Goal: Information Seeking & Learning: Learn about a topic

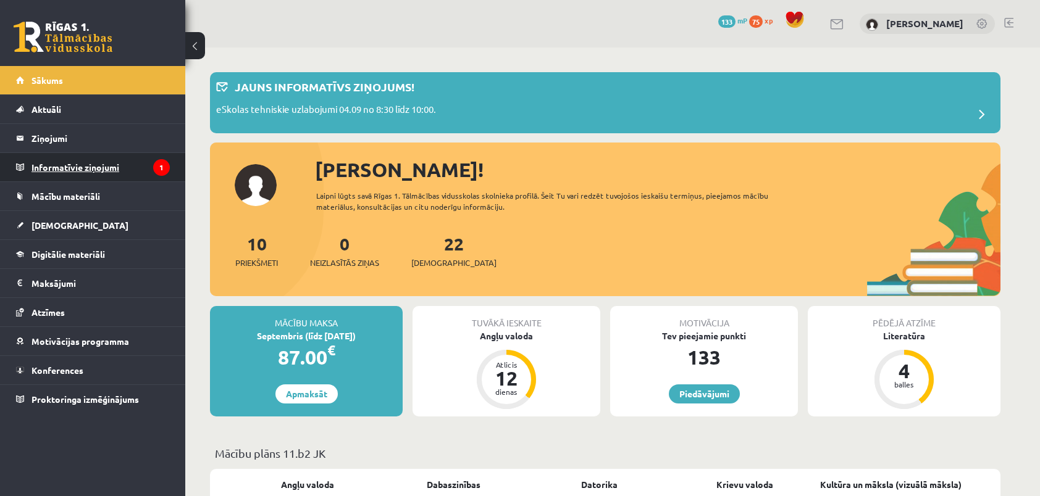
click at [99, 167] on legend "Informatīvie ziņojumi 1" at bounding box center [100, 167] width 138 height 28
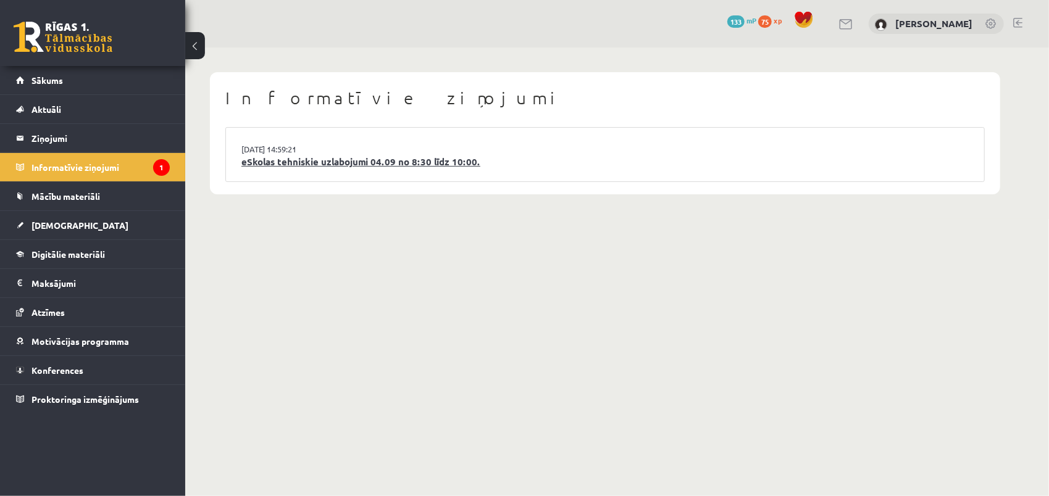
click at [291, 158] on link "eSkolas tehniskie uzlabojumi 04.09 no 8:30 līdz 10:00." at bounding box center [604, 162] width 727 height 14
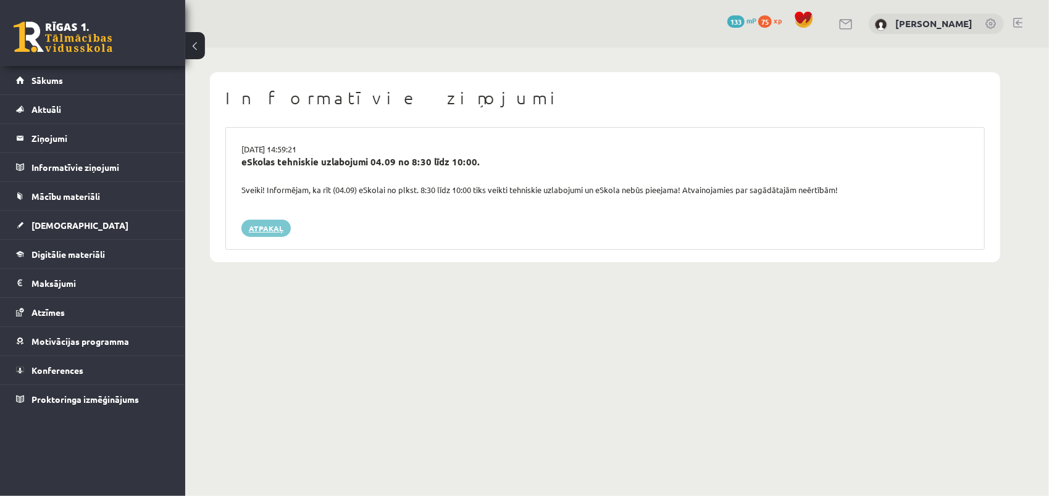
click at [273, 230] on link "Atpakaļ" at bounding box center [265, 228] width 49 height 17
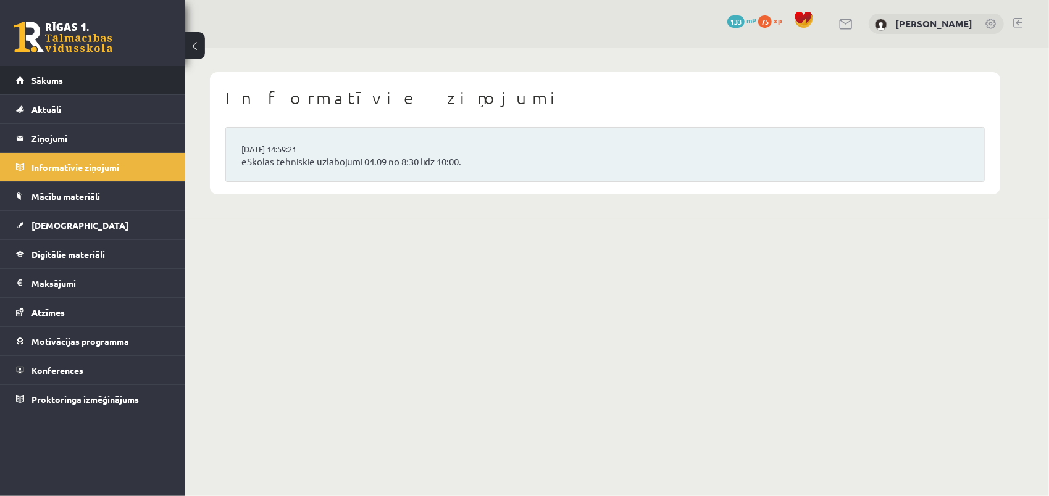
click at [55, 78] on span "Sākums" at bounding box center [46, 80] width 31 height 11
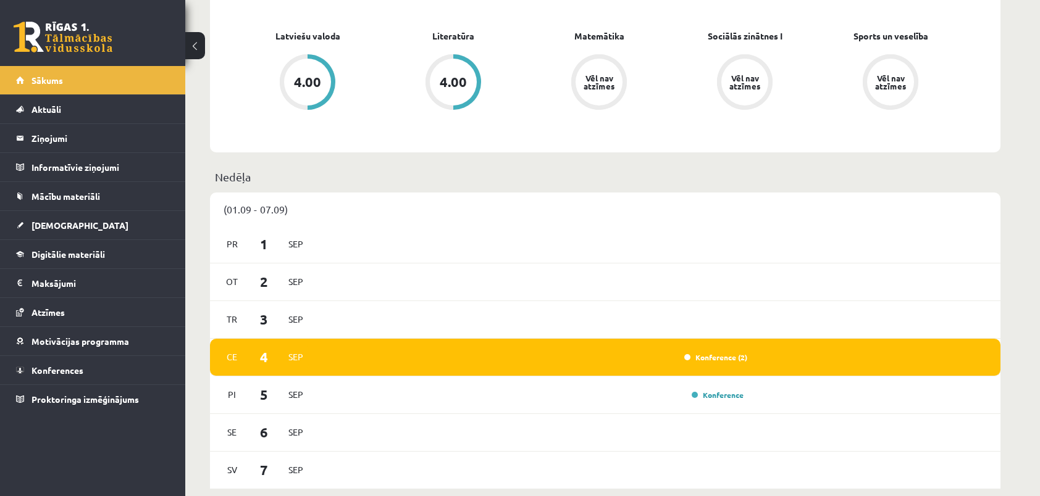
scroll to position [494, 0]
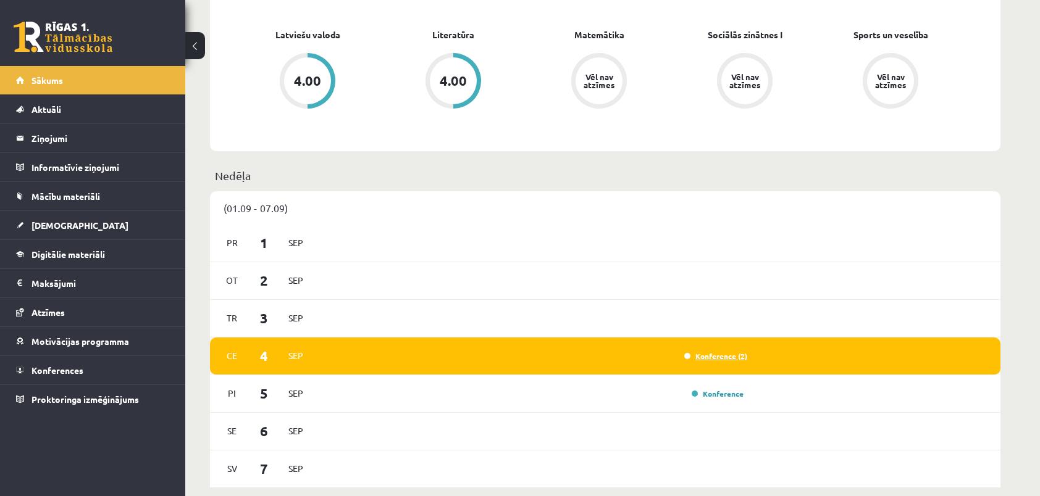
click at [705, 359] on link "Konference (2)" at bounding box center [715, 356] width 63 height 10
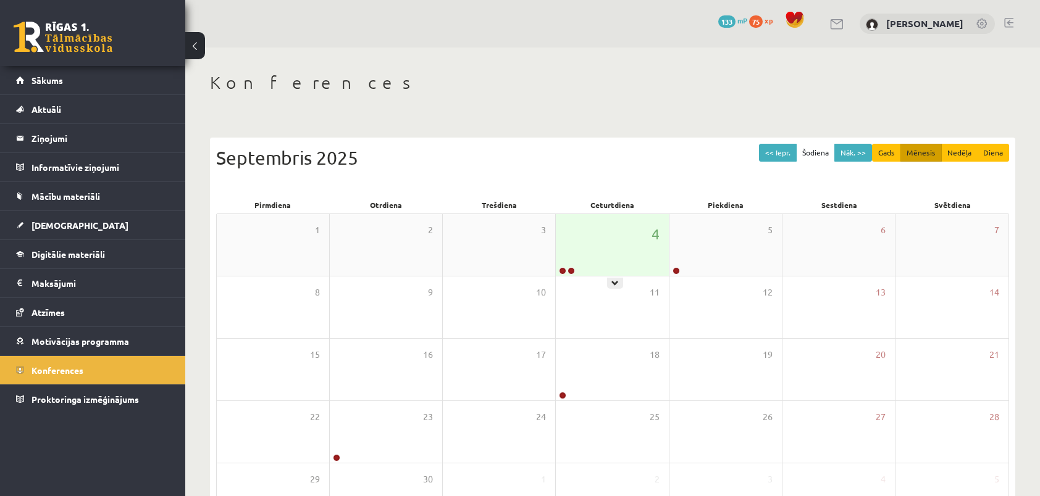
click at [611, 263] on div "4" at bounding box center [612, 245] width 112 height 62
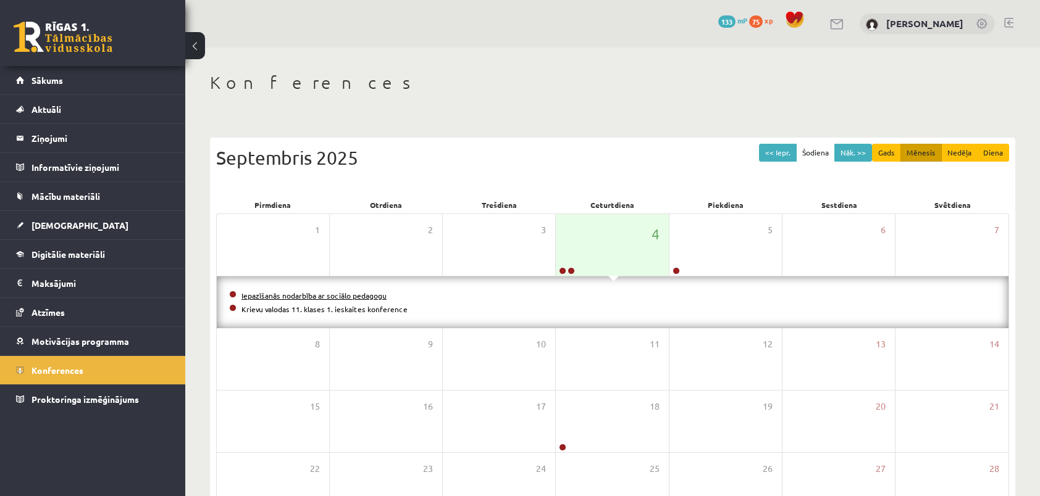
click at [345, 298] on link "Iepazīšanās nodarbība ar sociālo pedagogu" at bounding box center [313, 296] width 145 height 10
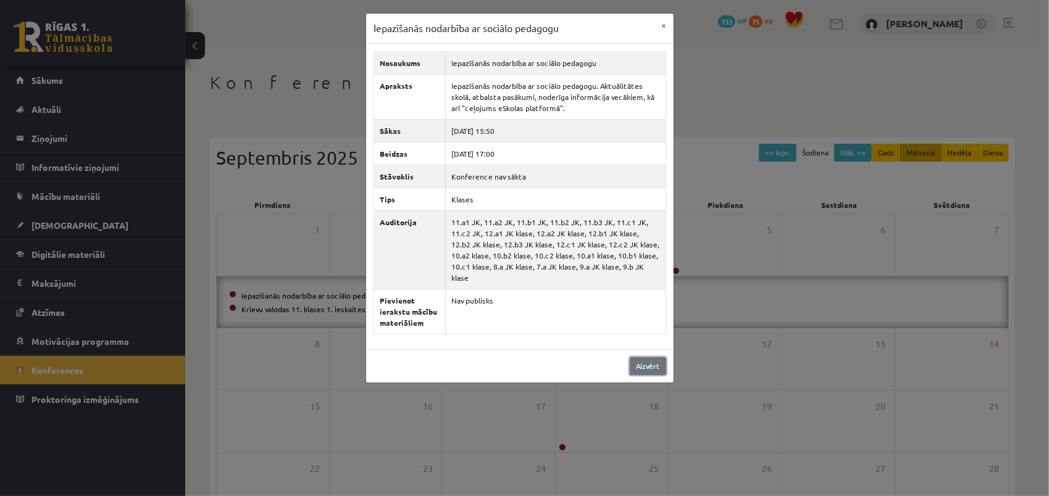
click at [650, 358] on link "Aizvērt" at bounding box center [648, 367] width 36 height 18
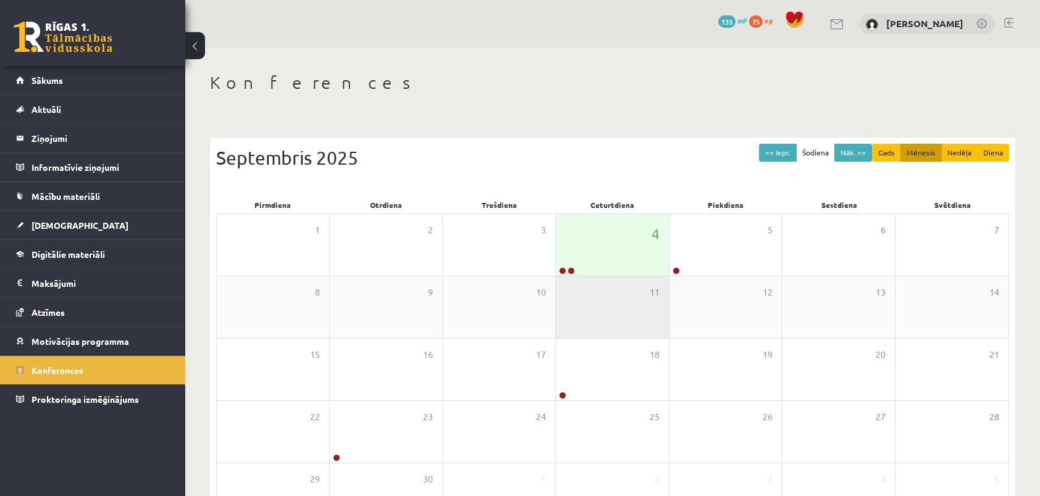
click at [610, 280] on div "11" at bounding box center [612, 308] width 112 height 62
click at [610, 260] on div "4" at bounding box center [612, 245] width 112 height 62
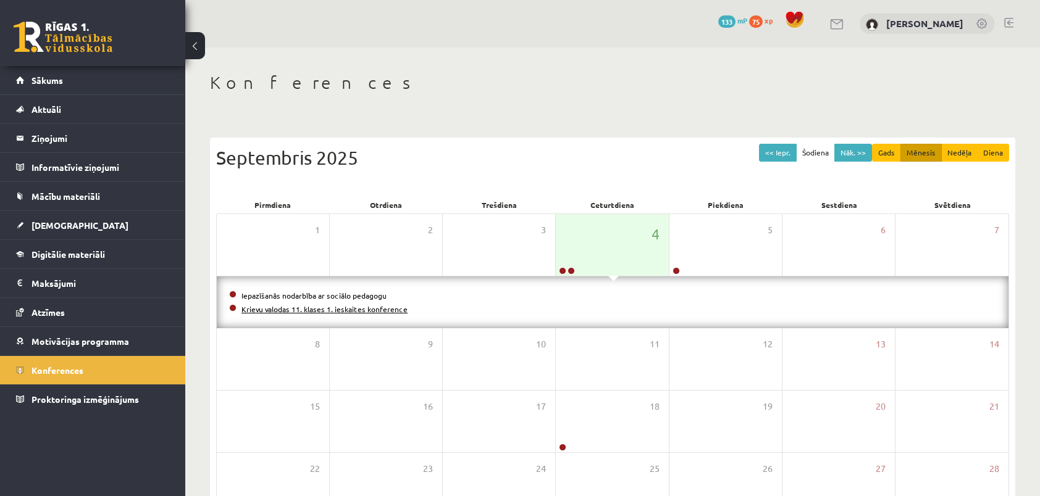
click at [385, 311] on link "Krievu valodas 11. klases 1. ieskaites konference" at bounding box center [324, 309] width 166 height 10
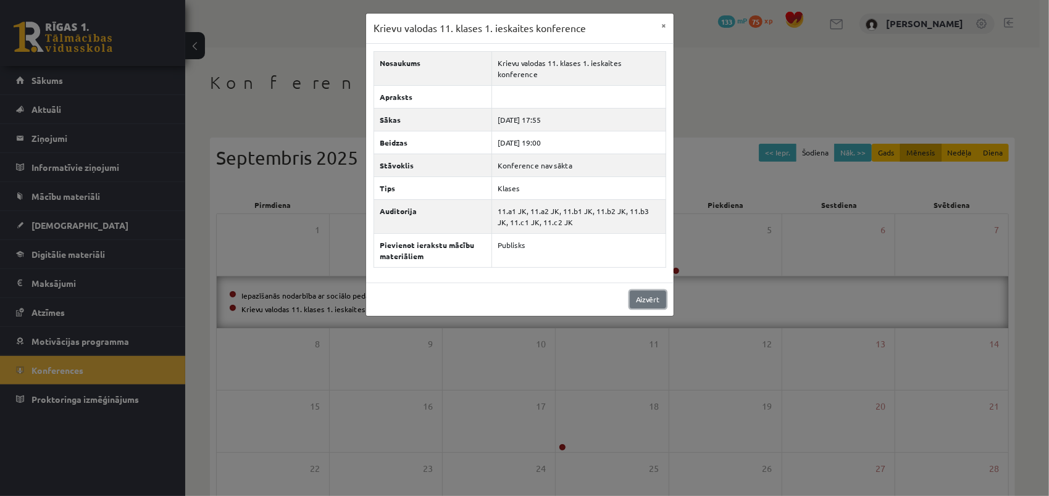
click at [643, 291] on link "Aizvērt" at bounding box center [648, 300] width 36 height 18
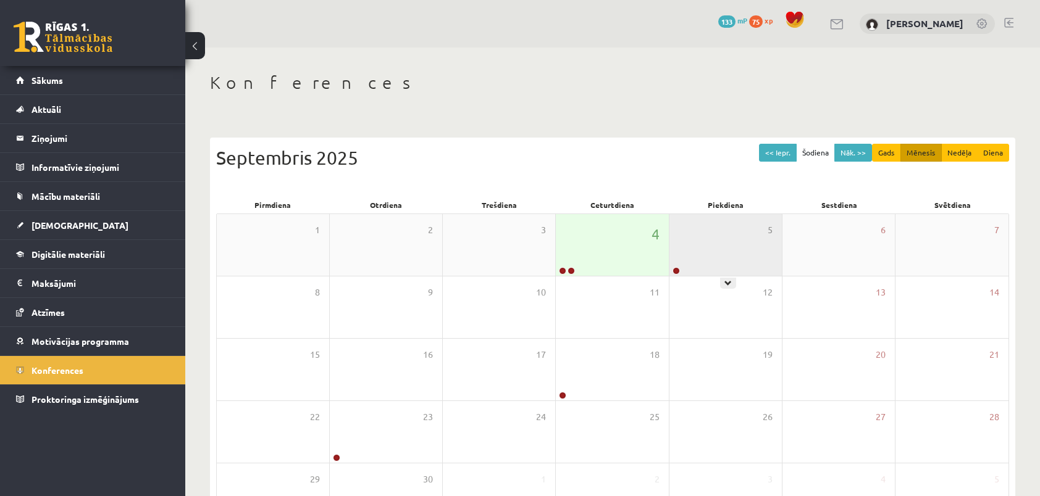
click at [698, 241] on div "5" at bounding box center [725, 245] width 112 height 62
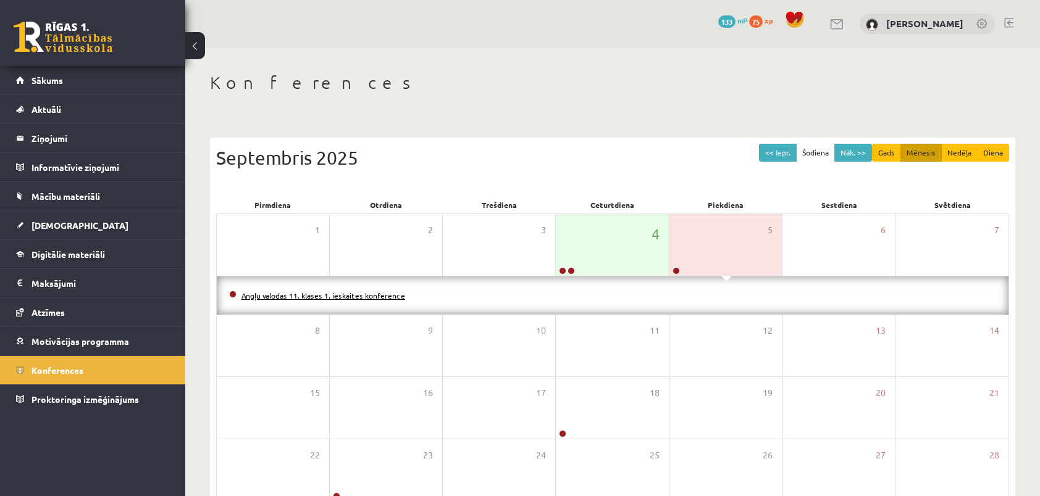
click at [320, 298] on link "Angļu valodas 11. klases 1. ieskaites konference" at bounding box center [323, 296] width 164 height 10
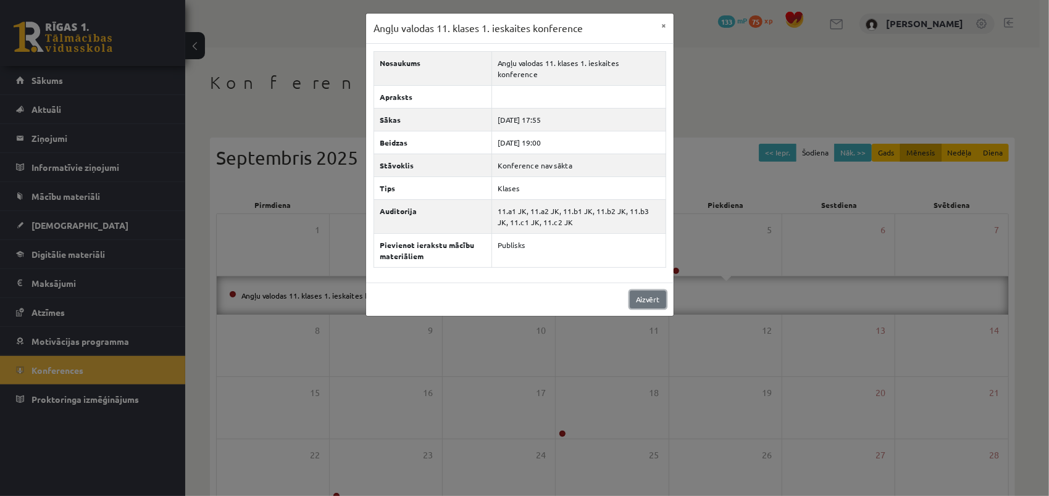
click at [655, 291] on link "Aizvērt" at bounding box center [648, 300] width 36 height 18
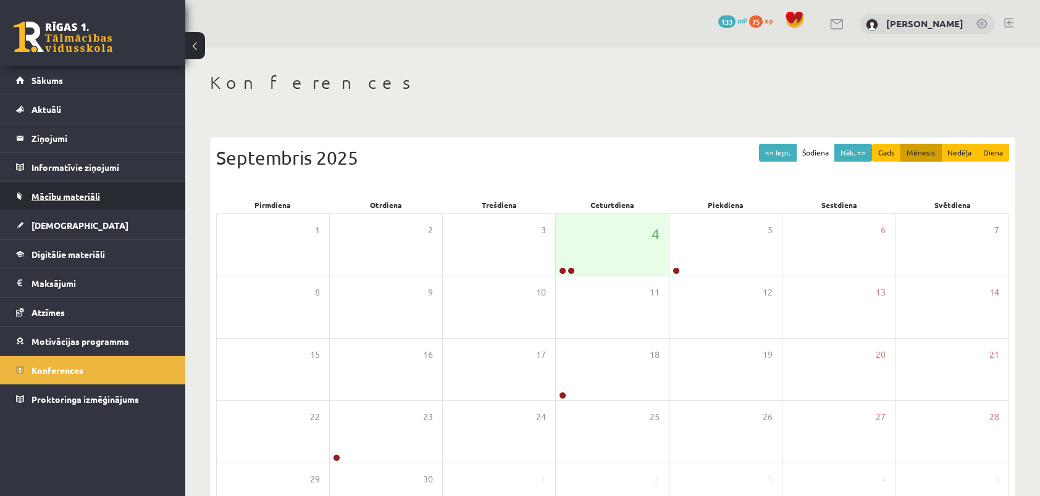
click at [99, 199] on span "Mācību materiāli" at bounding box center [65, 196] width 69 height 11
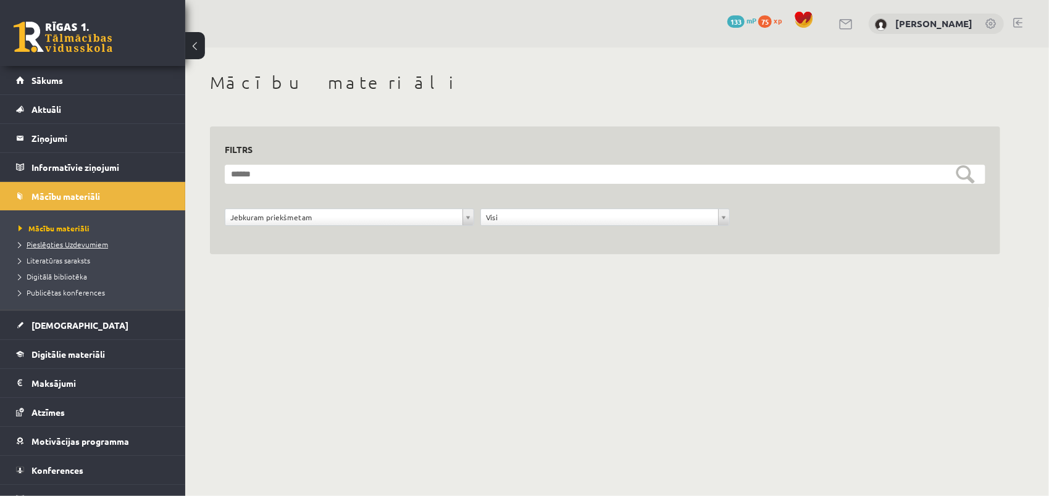
click at [68, 245] on span "Pieslēgties Uzdevumiem" at bounding box center [64, 245] width 90 height 10
